Goal: Task Accomplishment & Management: Manage account settings

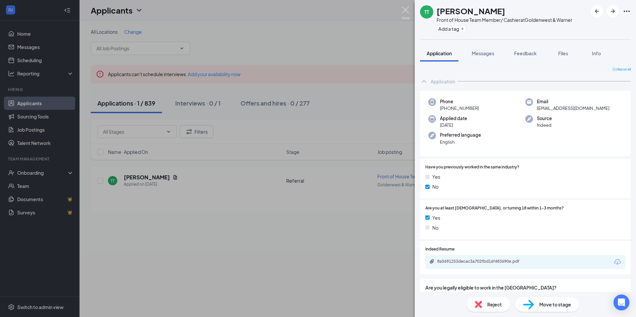
click at [405, 8] on img at bounding box center [405, 13] width 8 height 13
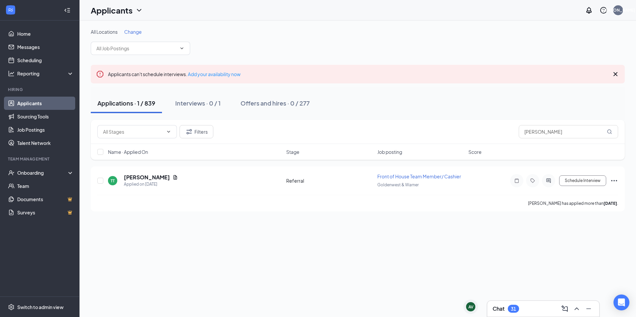
click at [516, 309] on div "31" at bounding box center [513, 309] width 5 height 6
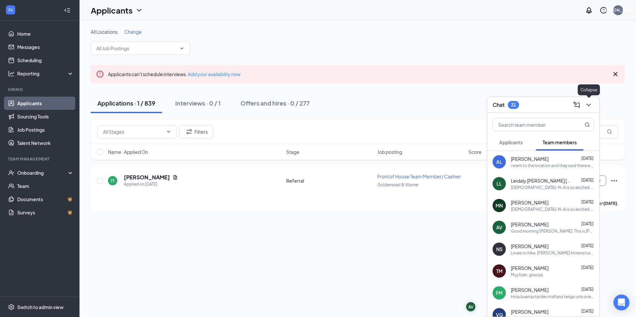
click at [585, 104] on icon "ChevronDown" at bounding box center [589, 105] width 8 height 8
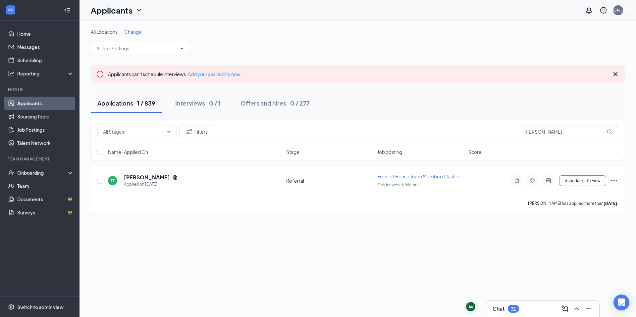
click at [35, 102] on link "Applicants" at bounding box center [45, 103] width 57 height 13
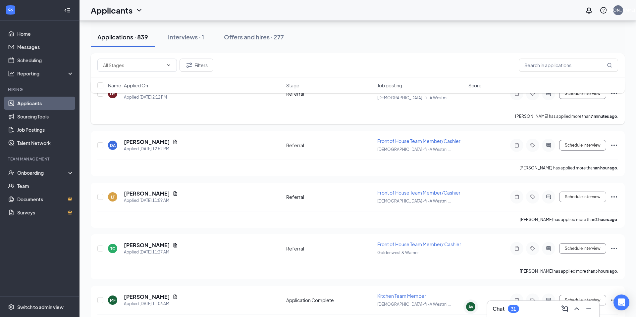
scroll to position [88, 0]
click at [26, 49] on link "Messages" at bounding box center [45, 46] width 57 height 13
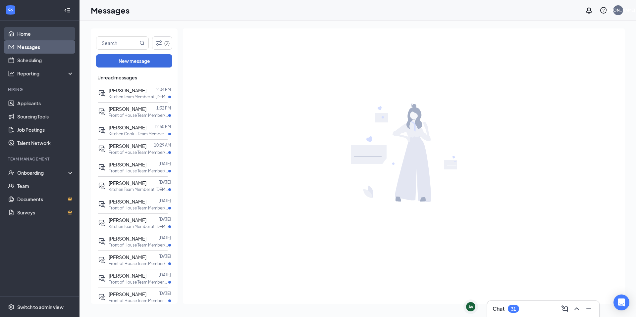
click at [28, 35] on link "Home" at bounding box center [45, 33] width 57 height 13
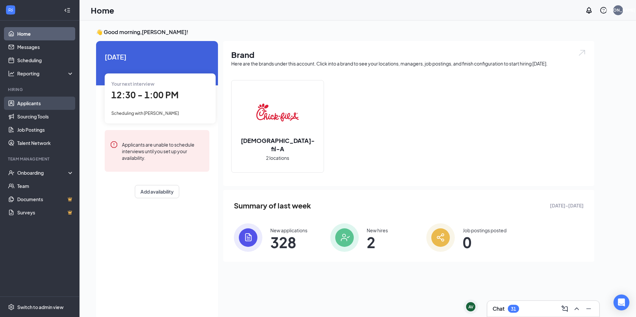
click at [30, 102] on link "Applicants" at bounding box center [45, 103] width 57 height 13
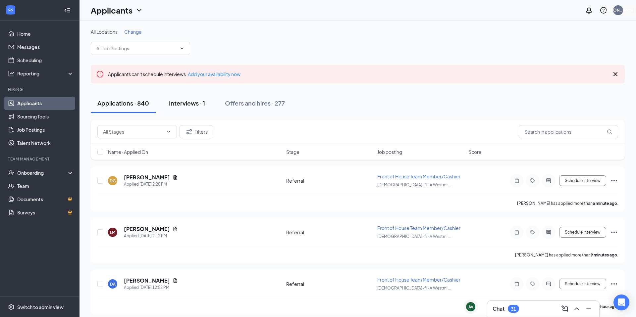
click at [196, 105] on div "Interviews · 1" at bounding box center [187, 103] width 36 height 8
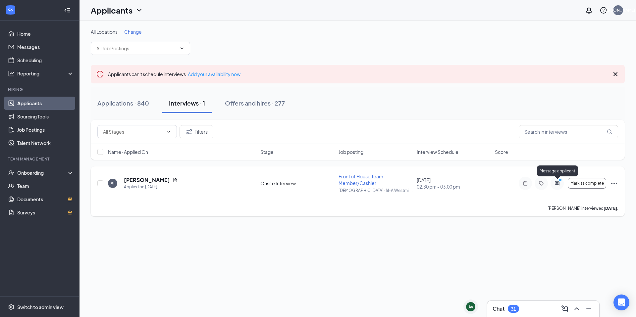
click at [555, 183] on icon "ActiveChat" at bounding box center [557, 183] width 8 height 5
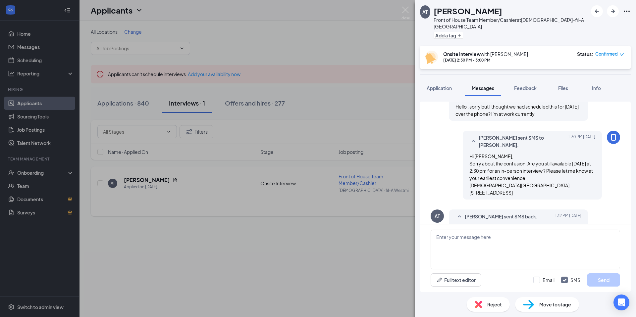
scroll to position [227, 0]
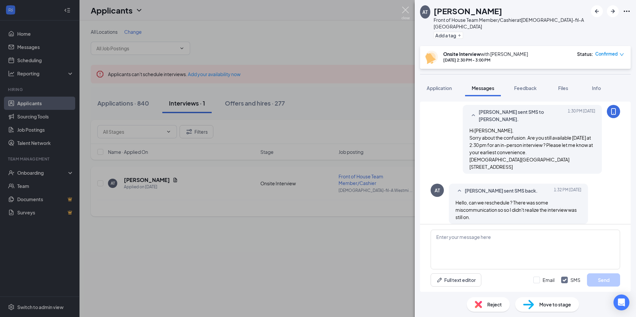
click at [406, 10] on img at bounding box center [405, 13] width 8 height 13
